Goal: Task Accomplishment & Management: Manage account settings

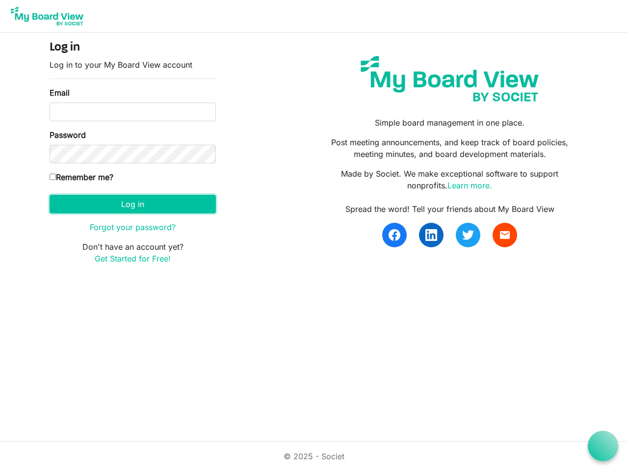
click at [133, 204] on button "Log in" at bounding box center [133, 204] width 166 height 19
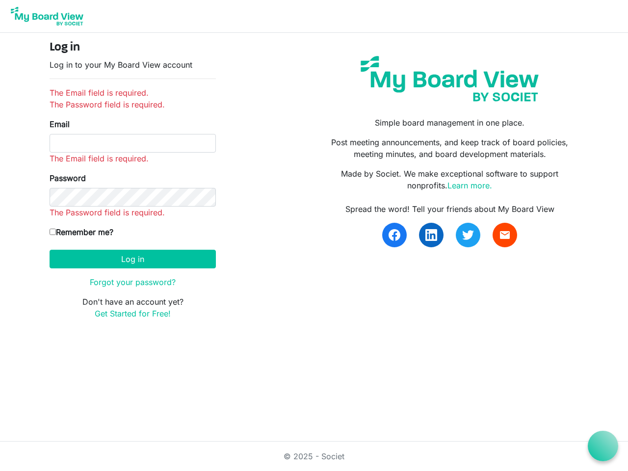
click at [603, 446] on icon at bounding box center [604, 446] width 12 height 12
